Goal: Task Accomplishment & Management: Complete application form

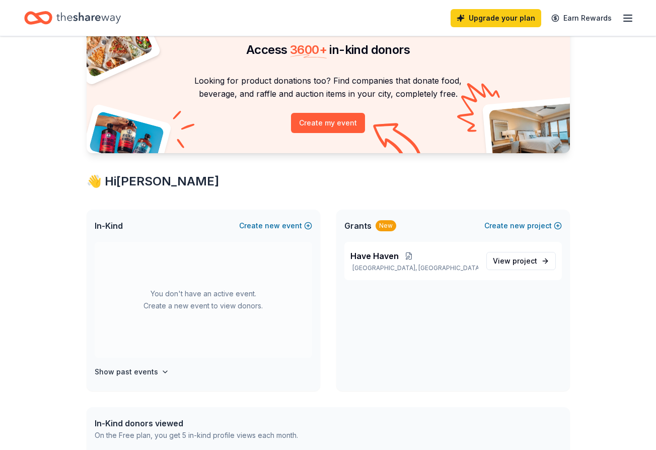
scroll to position [101, 0]
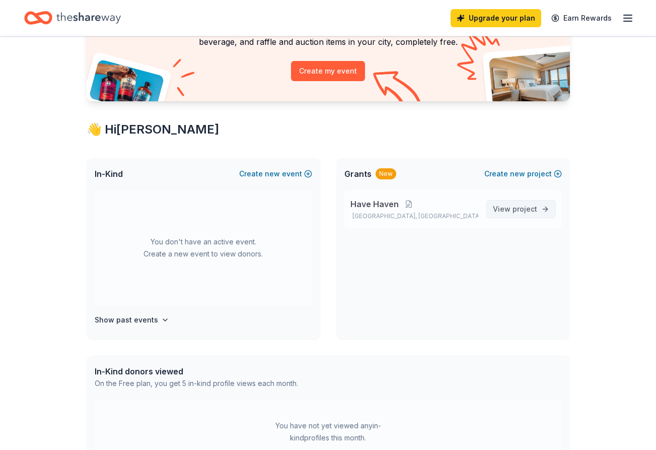
click at [529, 207] on span "project" at bounding box center [525, 208] width 25 height 9
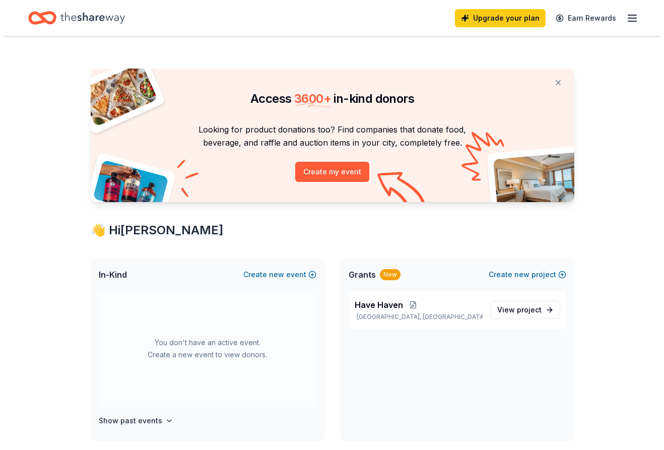
scroll to position [101, 0]
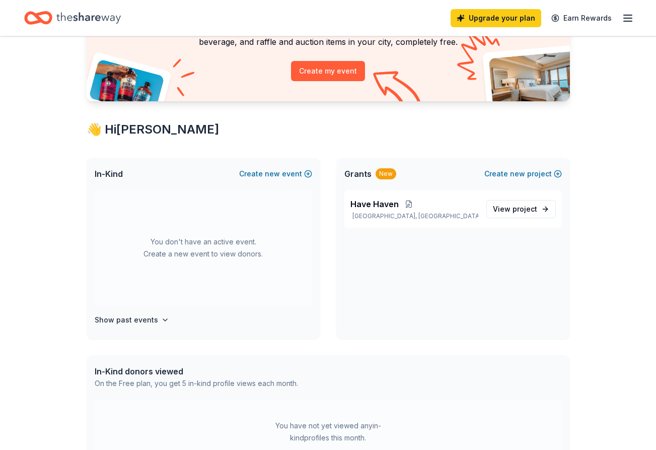
click at [293, 165] on div "In-Kind Create new event" at bounding box center [204, 174] width 234 height 32
click at [294, 175] on button "Create new event" at bounding box center [275, 174] width 73 height 12
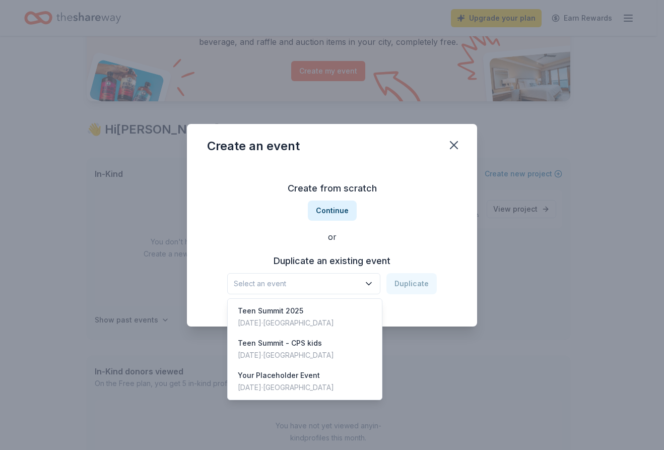
click at [344, 278] on span "Select an event" at bounding box center [297, 283] width 126 height 12
click at [335, 321] on div "Teen Summit [DATE], 2025 · [GEOGRAPHIC_DATA]" at bounding box center [305, 317] width 150 height 32
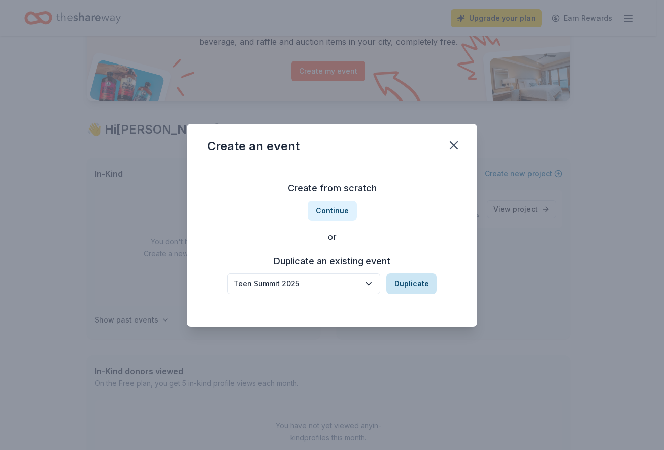
click at [415, 284] on button "Duplicate" at bounding box center [411, 283] width 50 height 21
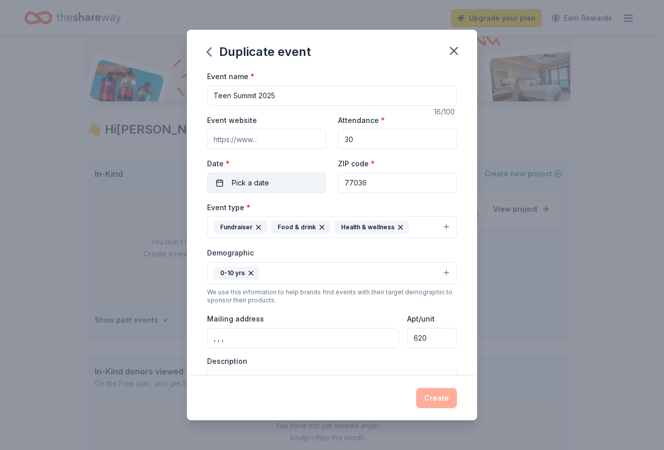
click at [280, 186] on button "Pick a date" at bounding box center [266, 183] width 119 height 20
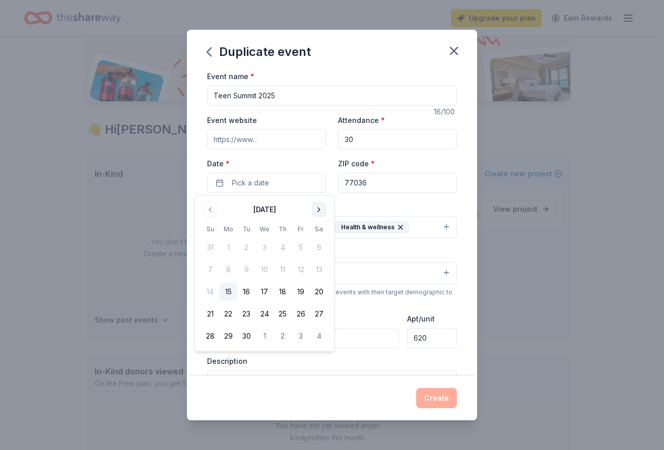
click at [321, 211] on button "Go to next month" at bounding box center [319, 209] width 14 height 14
click at [231, 343] on button "24" at bounding box center [228, 336] width 18 height 18
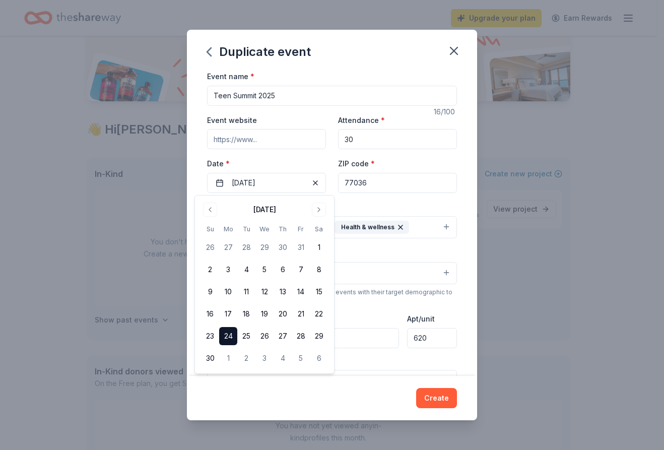
click at [384, 254] on div "Demographic 0-10 yrs" at bounding box center [332, 265] width 250 height 38
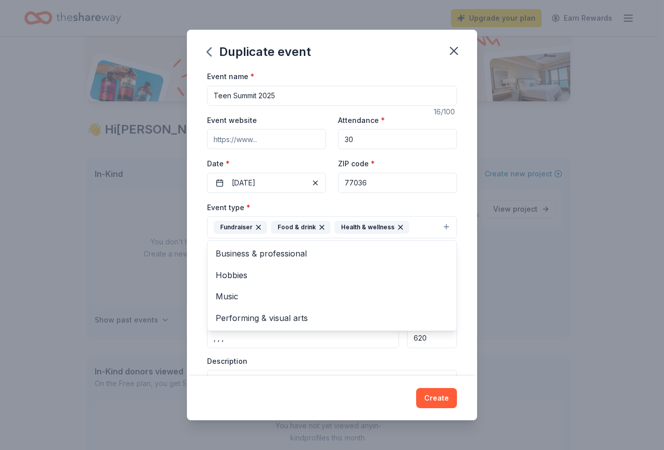
click at [257, 226] on icon "button" at bounding box center [258, 227] width 8 height 8
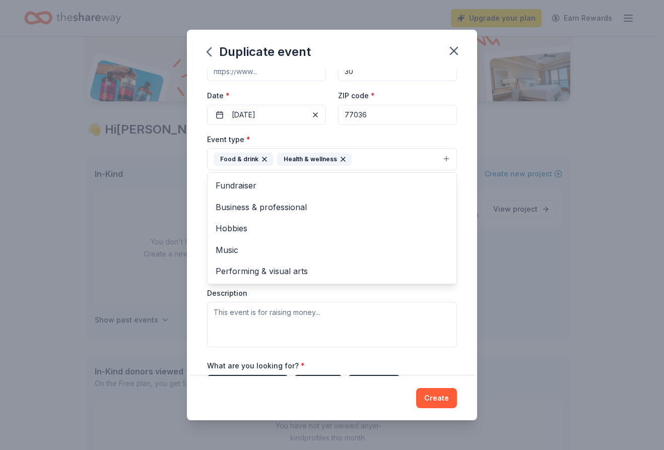
scroll to position [50, 0]
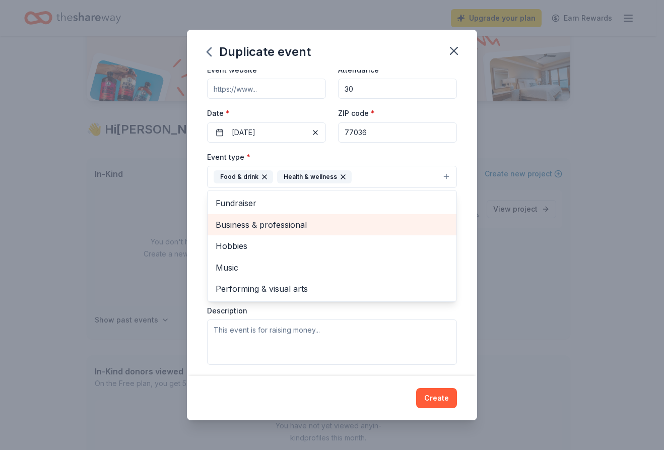
click at [340, 226] on span "Business & professional" at bounding box center [332, 224] width 233 height 13
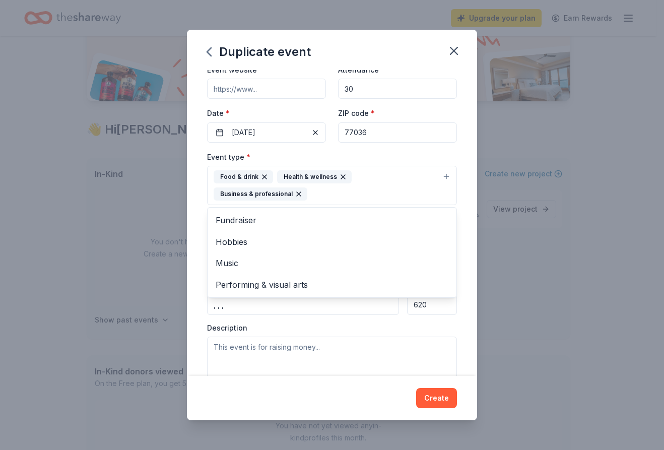
click at [457, 270] on div "Event name * Teen Summit 2025 16 /100 Event website Attendance * 30 Date * [DAT…" at bounding box center [332, 223] width 290 height 306
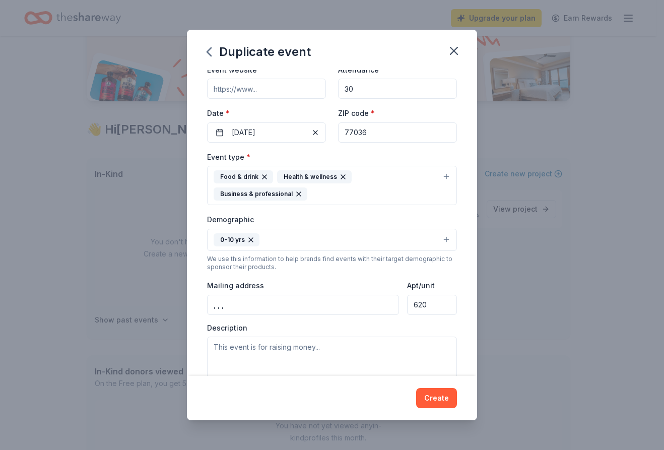
click at [437, 242] on button "0-10 yrs" at bounding box center [332, 240] width 250 height 22
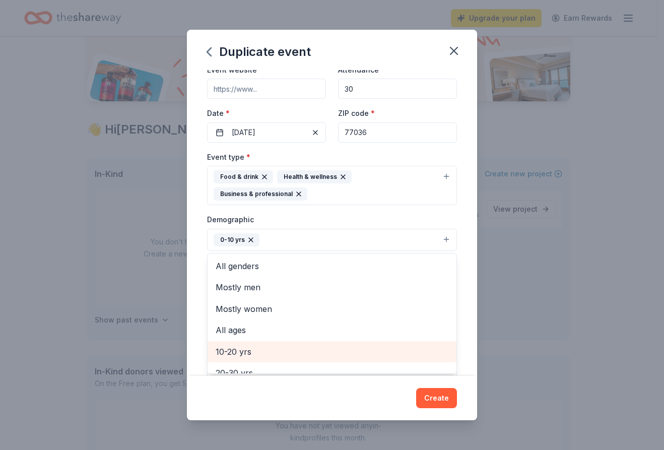
click at [320, 353] on span "10-20 yrs" at bounding box center [332, 351] width 233 height 13
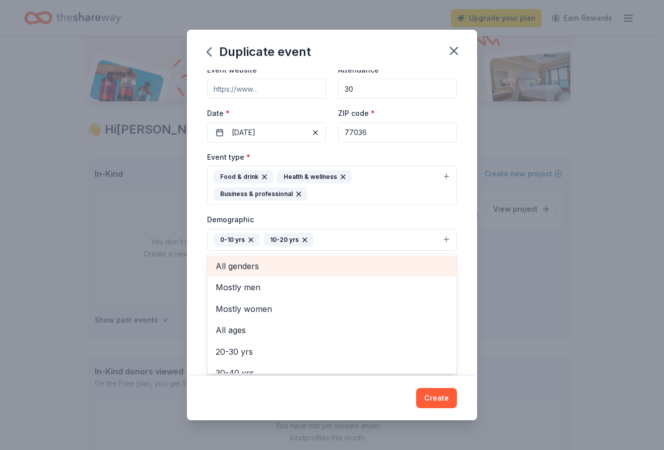
click at [386, 268] on span "All genders" at bounding box center [332, 265] width 233 height 13
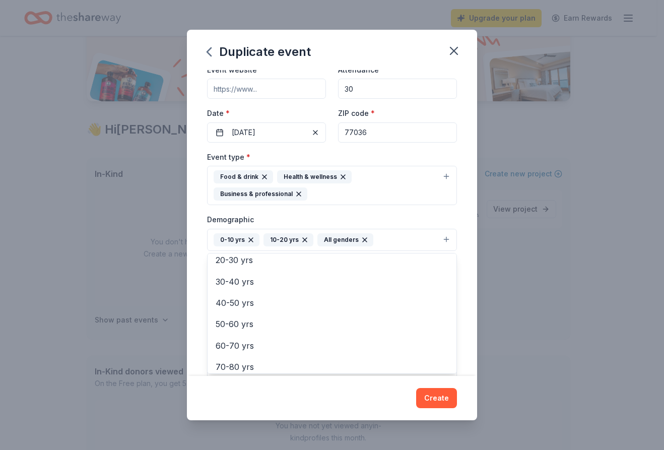
scroll to position [98, 0]
click at [463, 304] on div "Event name * Teen Summit 2025 16 /100 Event website Attendance * 30 Date * [DAT…" at bounding box center [332, 223] width 290 height 306
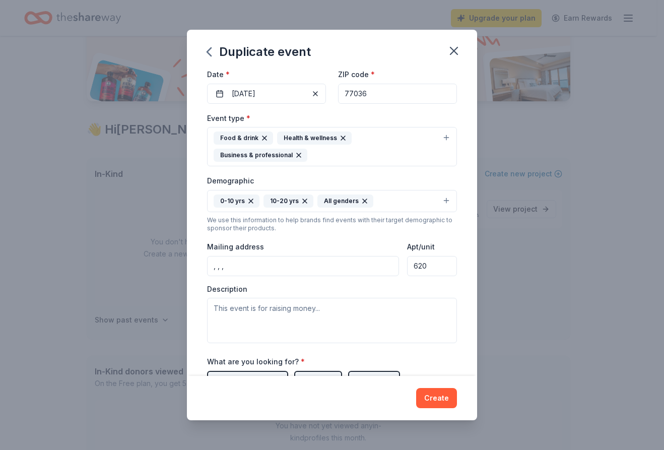
scroll to position [201, 0]
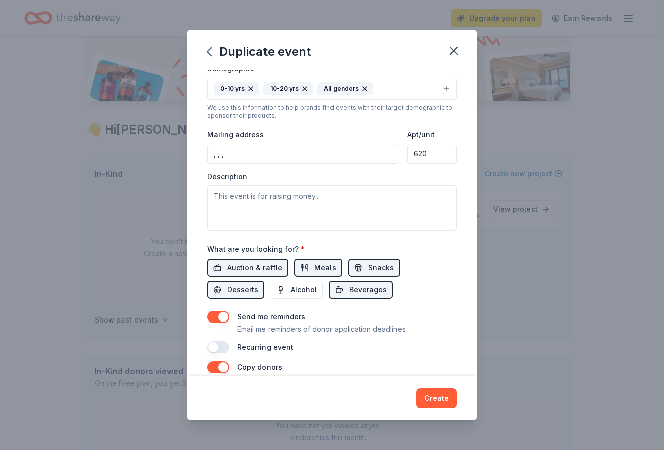
click at [322, 159] on input ", , ," at bounding box center [303, 154] width 192 height 20
drag, startPoint x: 350, startPoint y: 157, endPoint x: 182, endPoint y: 161, distance: 168.2
click at [182, 161] on div "Duplicate event Event name * Teen Summit 2025 16 /100 Event website Attendance …" at bounding box center [332, 225] width 664 height 450
type input "[STREET_ADDRESS]"
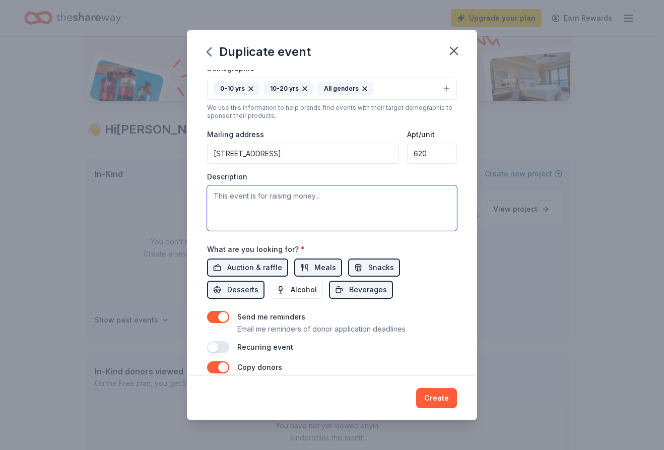
click at [354, 211] on textarea at bounding box center [332, 207] width 250 height 45
click at [347, 198] on textarea at bounding box center [332, 207] width 250 height 45
paste textarea "Have Haven is proud to host our Teen Summit—an inspiring day designed to equip …"
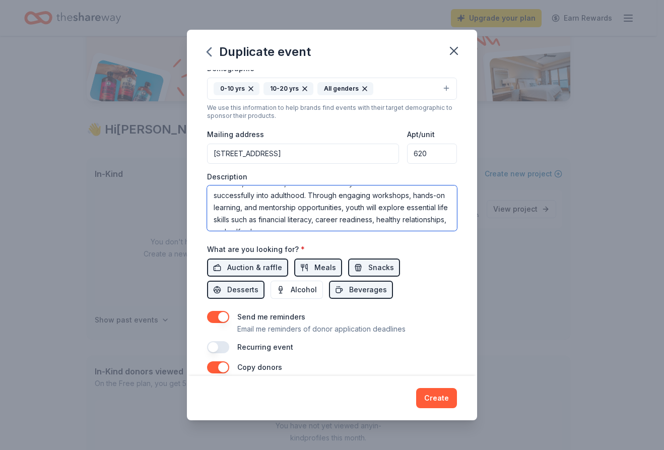
scroll to position [0, 0]
click at [307, 215] on textarea "Have Haven is proud to host our Teen Summit—an inspiring day designed to equip …" at bounding box center [332, 207] width 250 height 45
drag, startPoint x: 375, startPoint y: 195, endPoint x: 368, endPoint y: 196, distance: 7.1
click at [368, 196] on textarea "Have Haven is proud to host our Teen Summit—an inspiring day designed to equip …" at bounding box center [332, 207] width 250 height 45
click at [377, 196] on textarea "Have Haven is proud to host our Teen Summit—an inspiring day designed to equip …" at bounding box center [332, 207] width 250 height 45
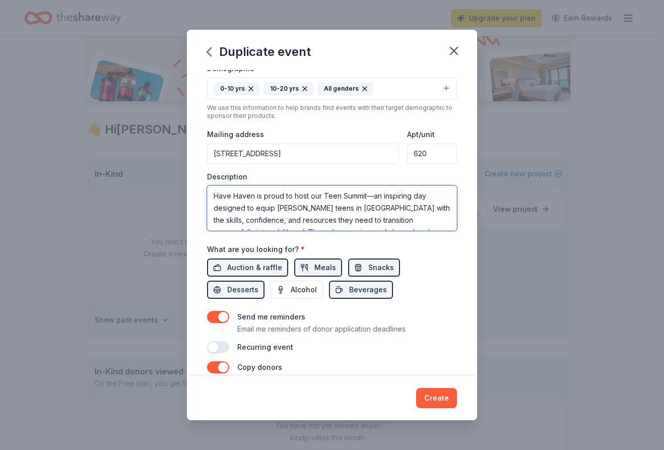
click at [375, 196] on textarea "Have Haven is proud to host our Teen Summit—an inspiring day designed to equip …" at bounding box center [332, 207] width 250 height 45
click at [360, 198] on textarea "Have Haven is proud to host our Teen Summit, an inspiring day designed to equip…" at bounding box center [332, 207] width 250 height 45
drag, startPoint x: 321, startPoint y: 195, endPoint x: 255, endPoint y: 196, distance: 66.5
click at [255, 196] on textarea "Have Haven is proud to host our Teen Summit, an inspiring day designed to equip…" at bounding box center [332, 207] width 250 height 45
click at [345, 192] on textarea "Have Haven proudly hosts Teen Summit, an inspiring day designed to equip [PERSO…" at bounding box center [332, 207] width 250 height 45
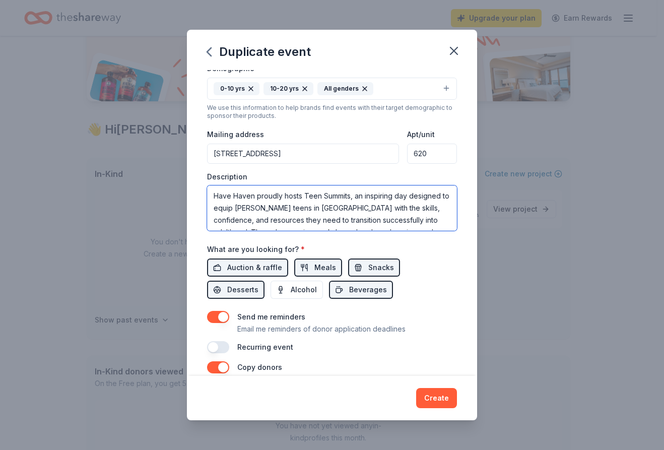
click at [302, 195] on textarea "Have Haven proudly hosts Teen Summits, an inspiring day designed to equip [PERS…" at bounding box center [332, 207] width 250 height 45
click at [418, 216] on textarea "Have Haven proudly hosts quarterly Teen Summits, an inspiring day designed to e…" at bounding box center [332, 207] width 250 height 45
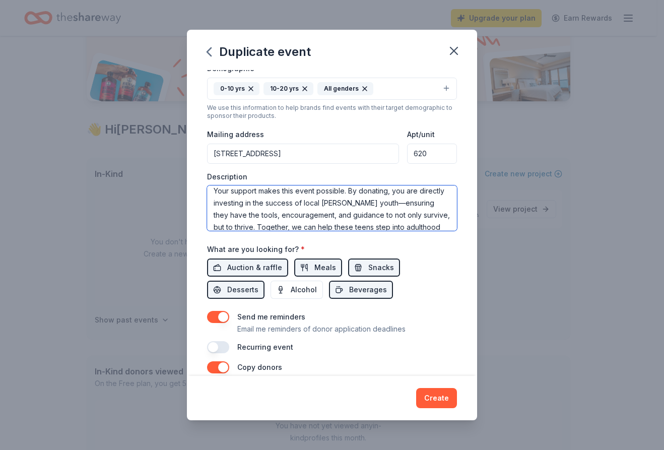
scroll to position [181, 0]
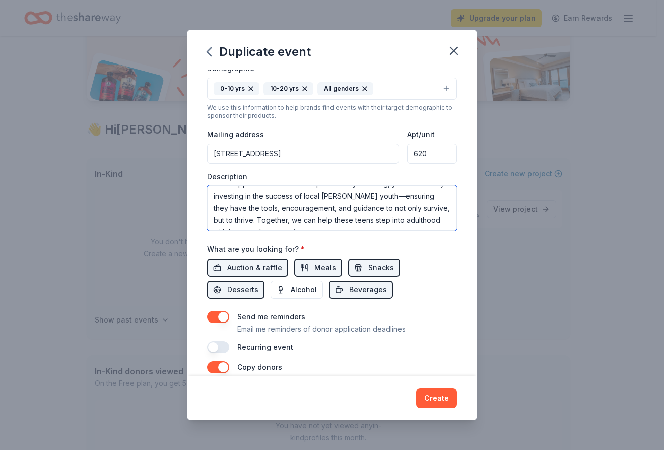
click at [441, 189] on textarea "Have Haven proudly hosts quarterly Teen Summits, an inspiring day designed to e…" at bounding box center [332, 207] width 250 height 45
click at [397, 193] on textarea "Have Haven proudly hosts quarterly Teen Summits, an inspiring day designed to e…" at bounding box center [332, 207] width 250 height 45
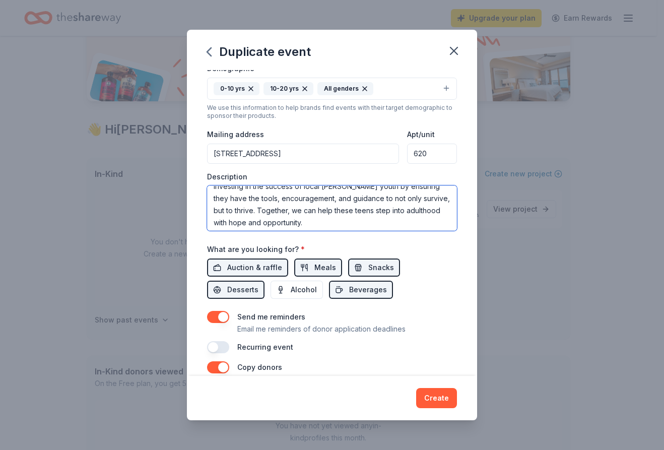
scroll to position [193, 0]
click at [356, 222] on textarea "Have Haven proudly hosts quarterly Teen Summits, an inspiring day designed to e…" at bounding box center [332, 207] width 250 height 45
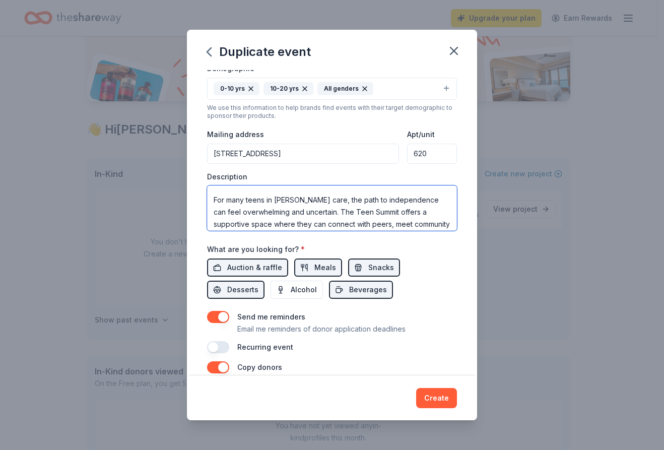
scroll to position [143, 0]
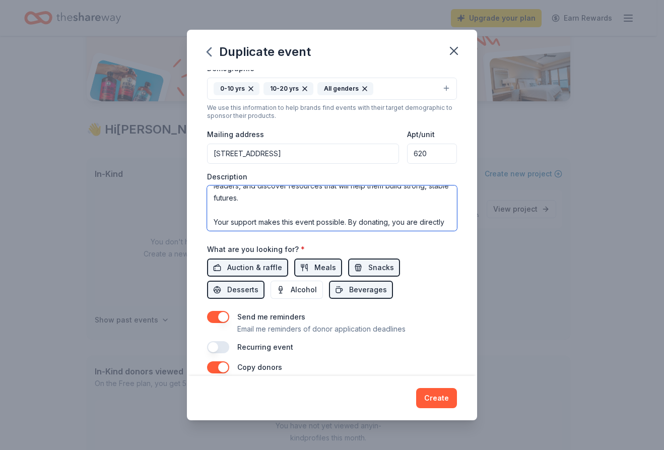
click at [276, 204] on textarea "Have Haven proudly hosts quarterly Teen Summits, an inspiring day designed to e…" at bounding box center [332, 207] width 250 height 45
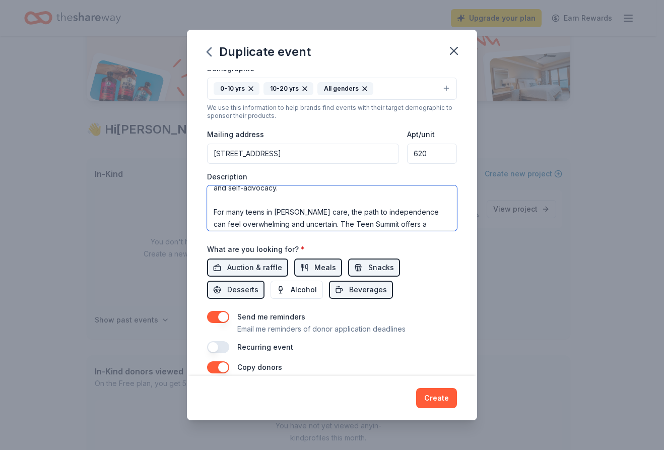
click at [266, 198] on textarea "Have Haven proudly hosts quarterly Teen Summits, an inspiring day designed to e…" at bounding box center [332, 207] width 250 height 45
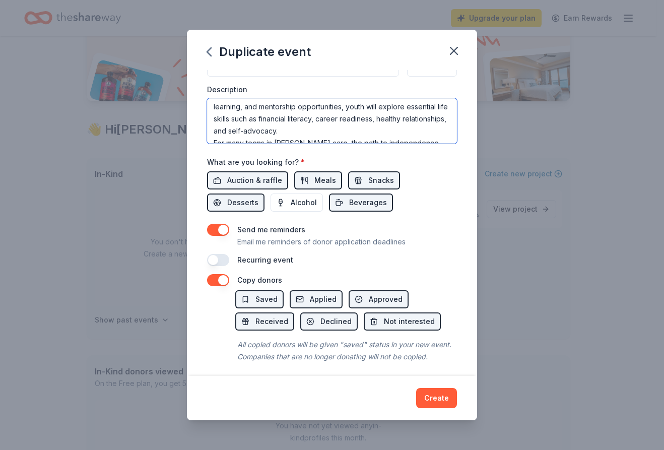
scroll to position [302, 0]
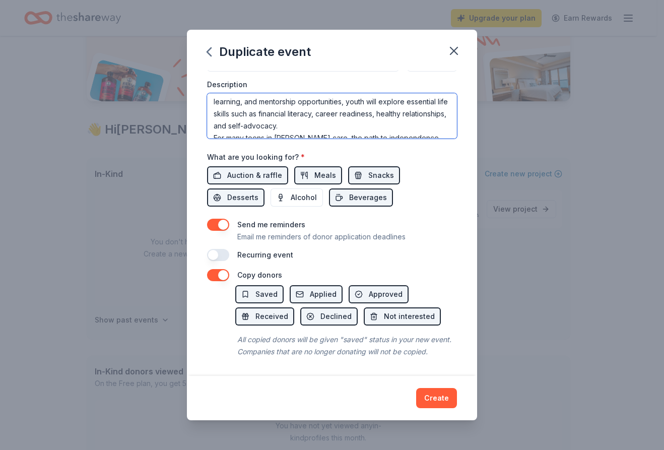
type textarea "Have Haven proudly hosts quarterly Teen Summits, an inspiring day designed to e…"
click at [218, 249] on button "button" at bounding box center [218, 255] width 22 height 12
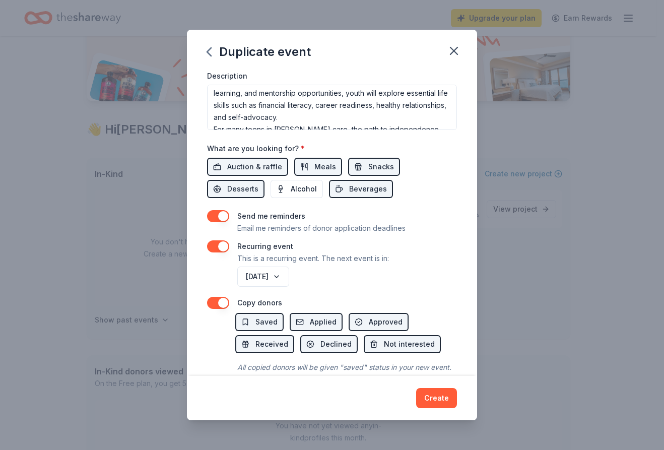
click at [323, 279] on div "[DATE]" at bounding box center [346, 276] width 222 height 24
click at [289, 279] on button "[DATE]" at bounding box center [263, 276] width 52 height 20
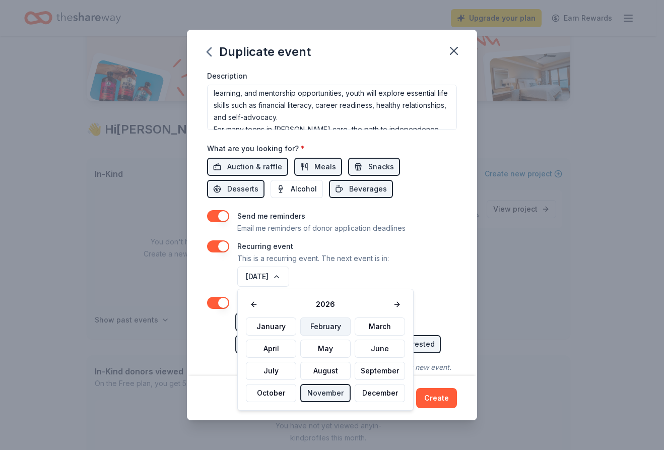
click at [323, 327] on button "February" at bounding box center [325, 326] width 50 height 18
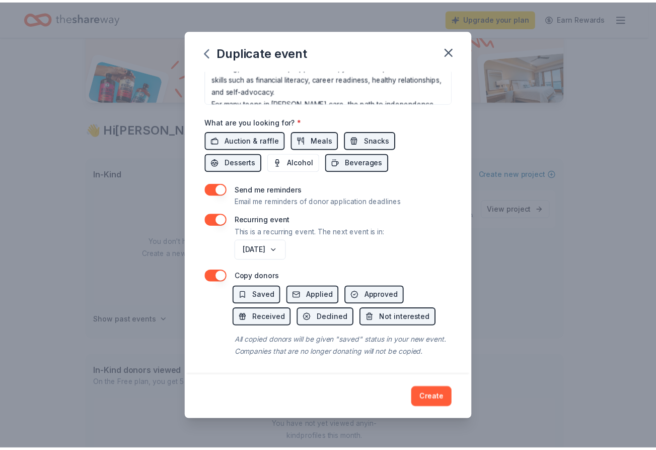
scroll to position [342, 0]
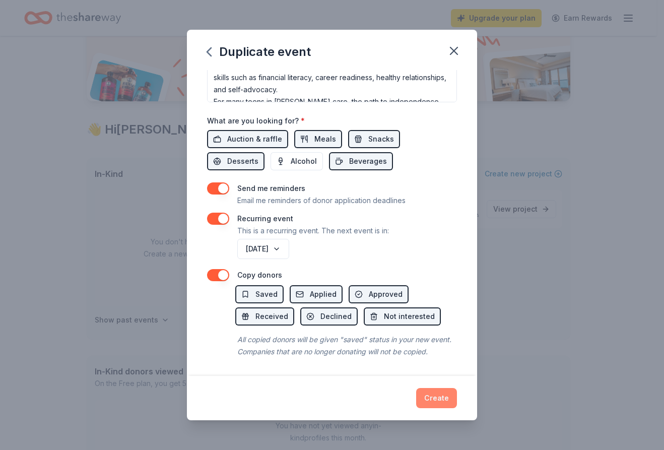
click at [443, 395] on button "Create" at bounding box center [436, 398] width 41 height 20
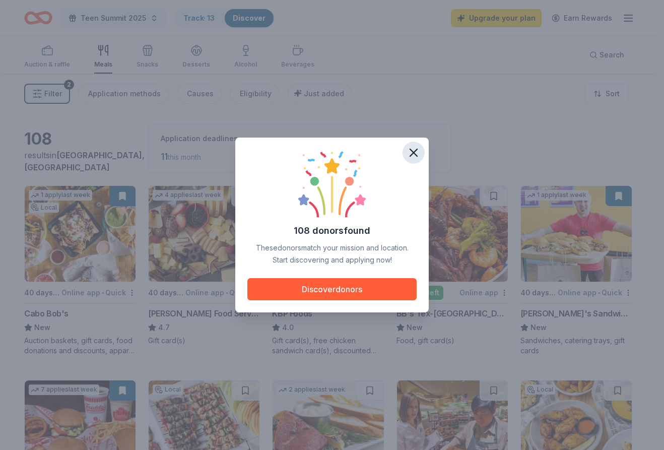
click at [413, 153] on icon "button" at bounding box center [413, 152] width 7 height 7
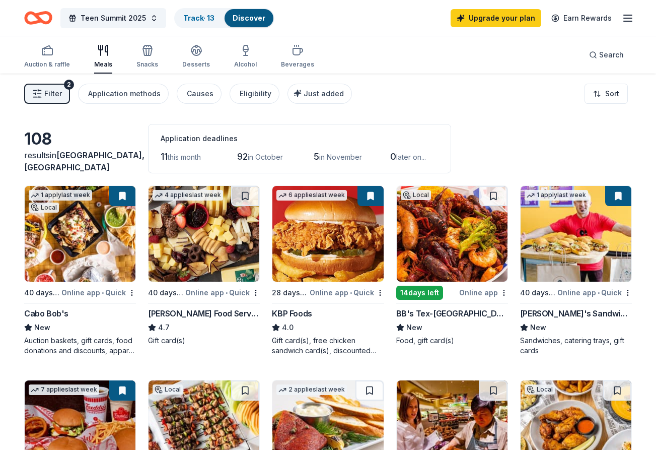
click at [99, 295] on div "Online app • Quick" at bounding box center [98, 292] width 75 height 13
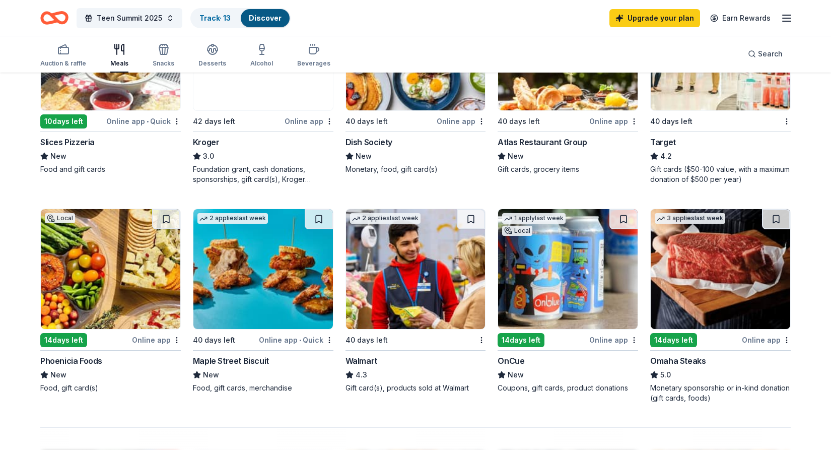
scroll to position [655, 0]
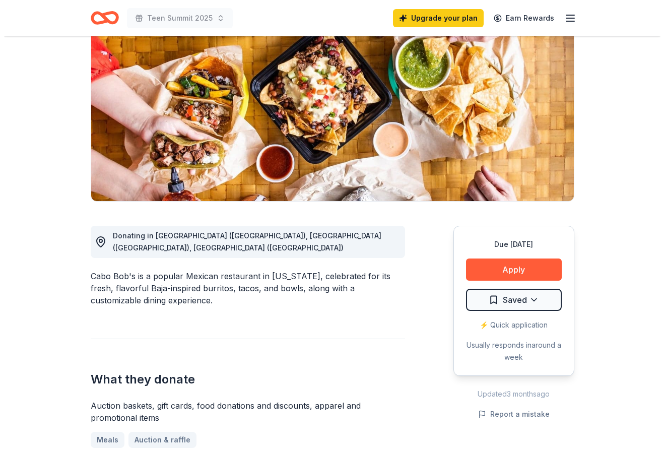
scroll to position [151, 0]
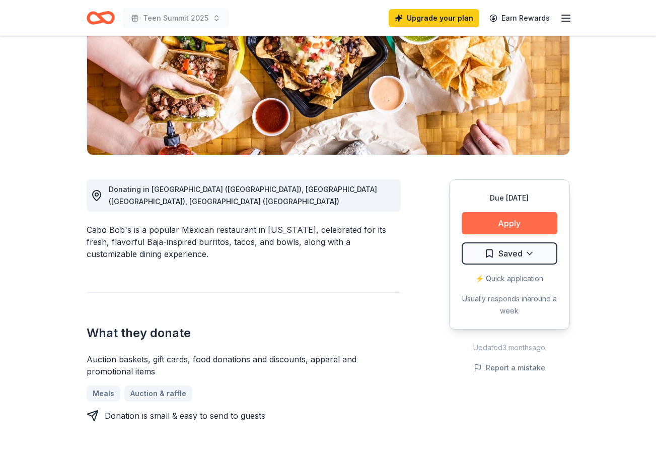
click at [515, 221] on button "Apply" at bounding box center [510, 223] width 96 height 22
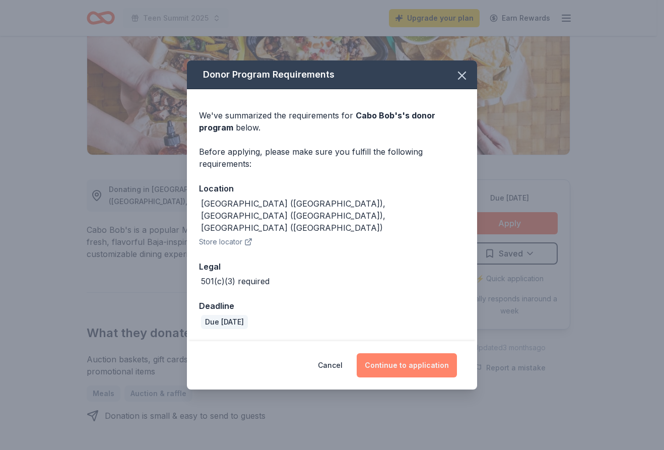
click at [413, 355] on button "Continue to application" at bounding box center [406, 365] width 100 height 24
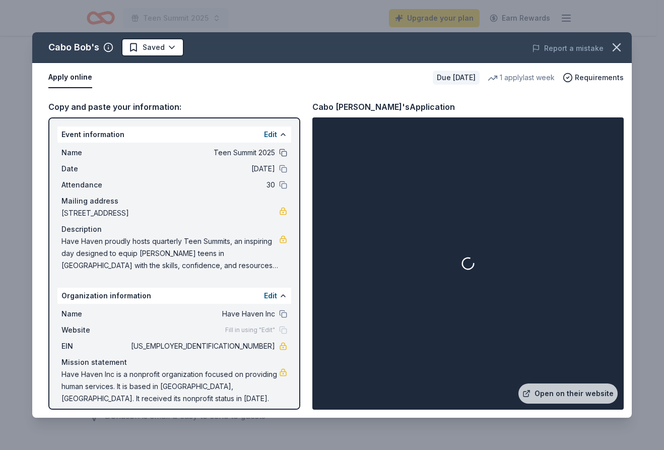
click at [279, 153] on button at bounding box center [283, 153] width 8 height 8
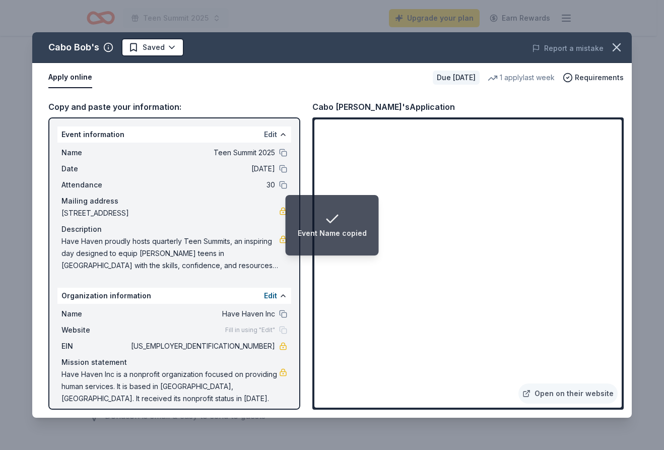
click at [264, 129] on button "Edit" at bounding box center [270, 134] width 13 height 12
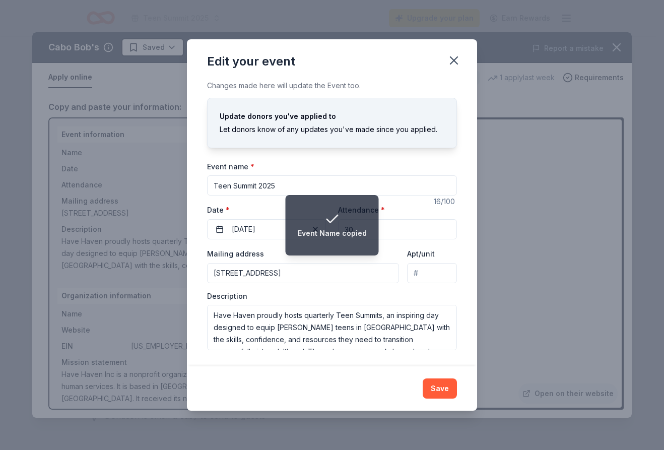
click at [214, 186] on input "Teen Summit 2025" at bounding box center [332, 185] width 250 height 20
type input "Foster Care Teen Summit 2025"
click at [447, 389] on button "Save" at bounding box center [439, 388] width 34 height 20
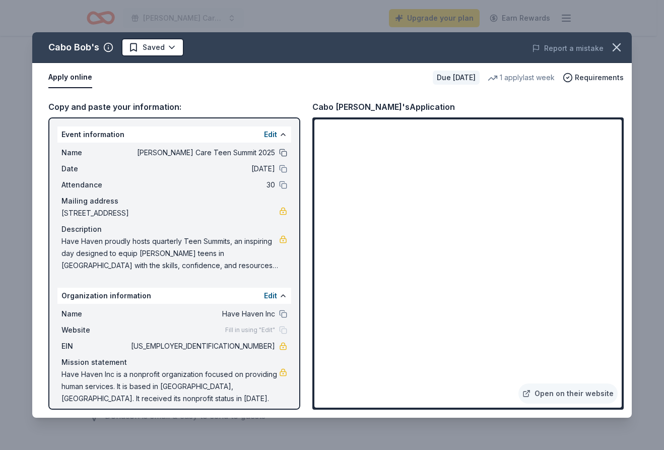
click at [279, 151] on button at bounding box center [283, 153] width 8 height 8
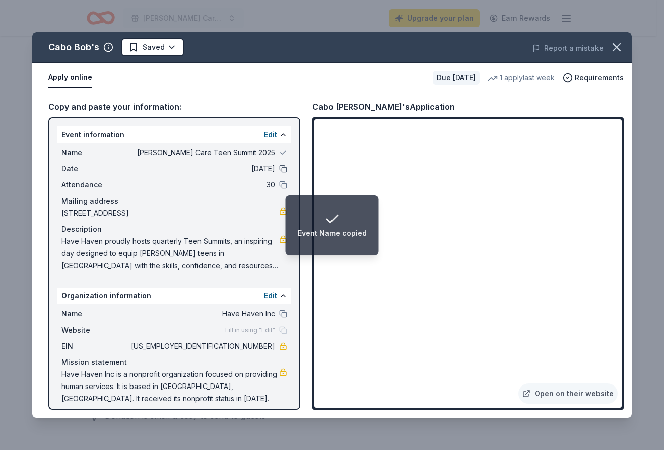
click at [279, 167] on button at bounding box center [283, 169] width 8 height 8
click at [279, 184] on button at bounding box center [283, 185] width 8 height 8
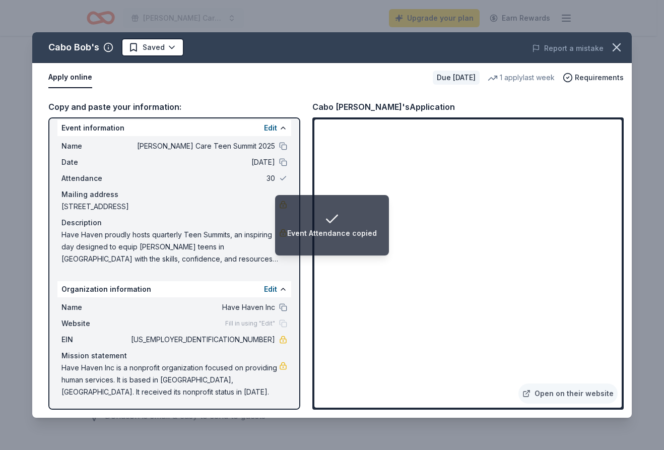
scroll to position [8, 0]
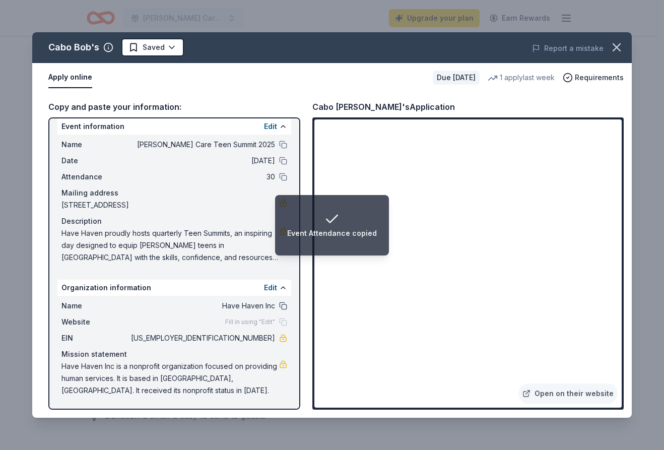
click at [279, 307] on button at bounding box center [283, 306] width 8 height 8
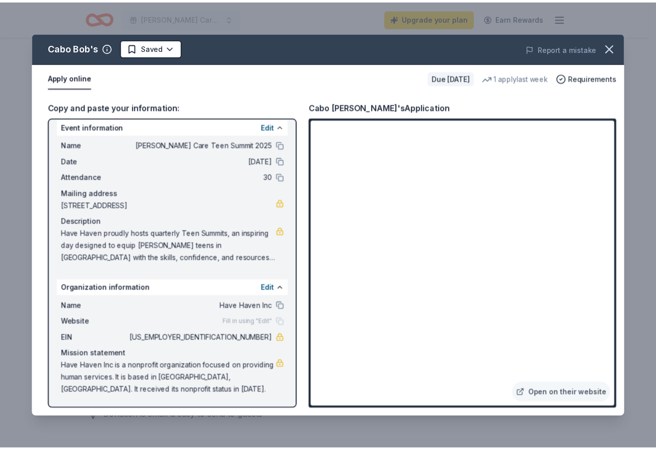
scroll to position [0, 0]
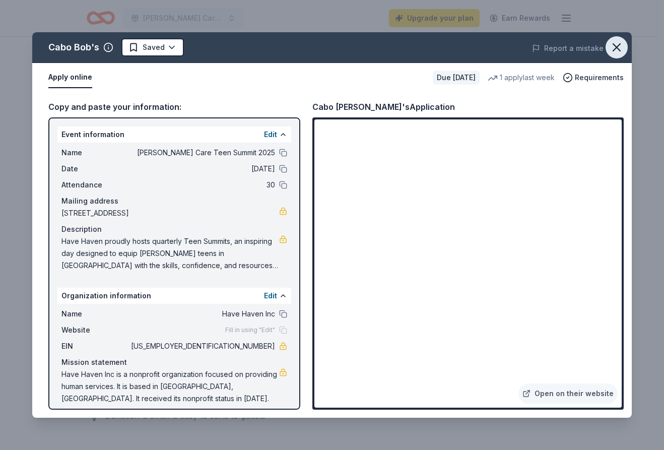
click at [613, 52] on icon "button" at bounding box center [616, 47] width 14 height 14
